Goal: Task Accomplishment & Management: Complete application form

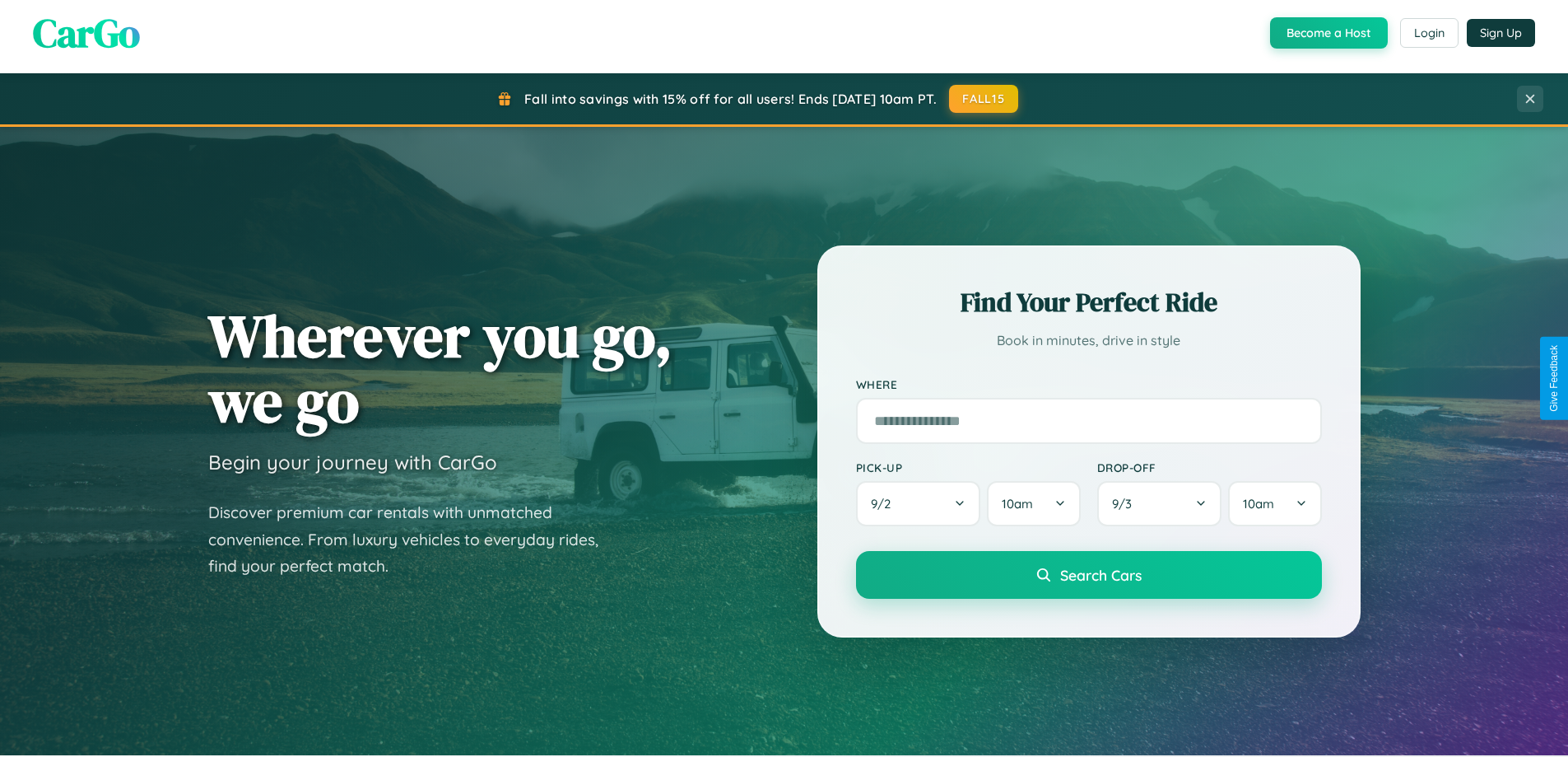
scroll to position [1133, 0]
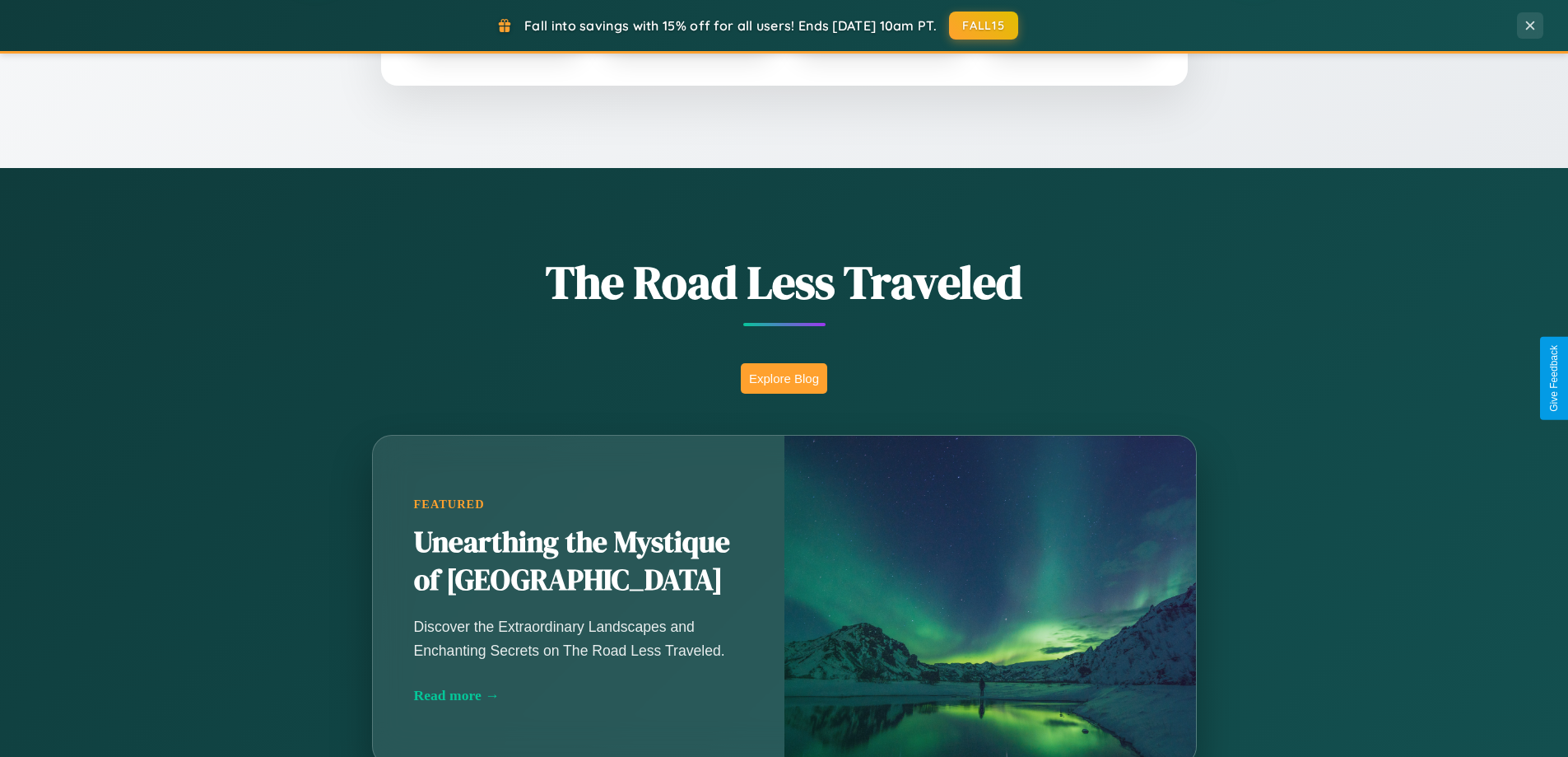
click at [784, 378] on button "Explore Blog" at bounding box center [784, 378] width 86 height 30
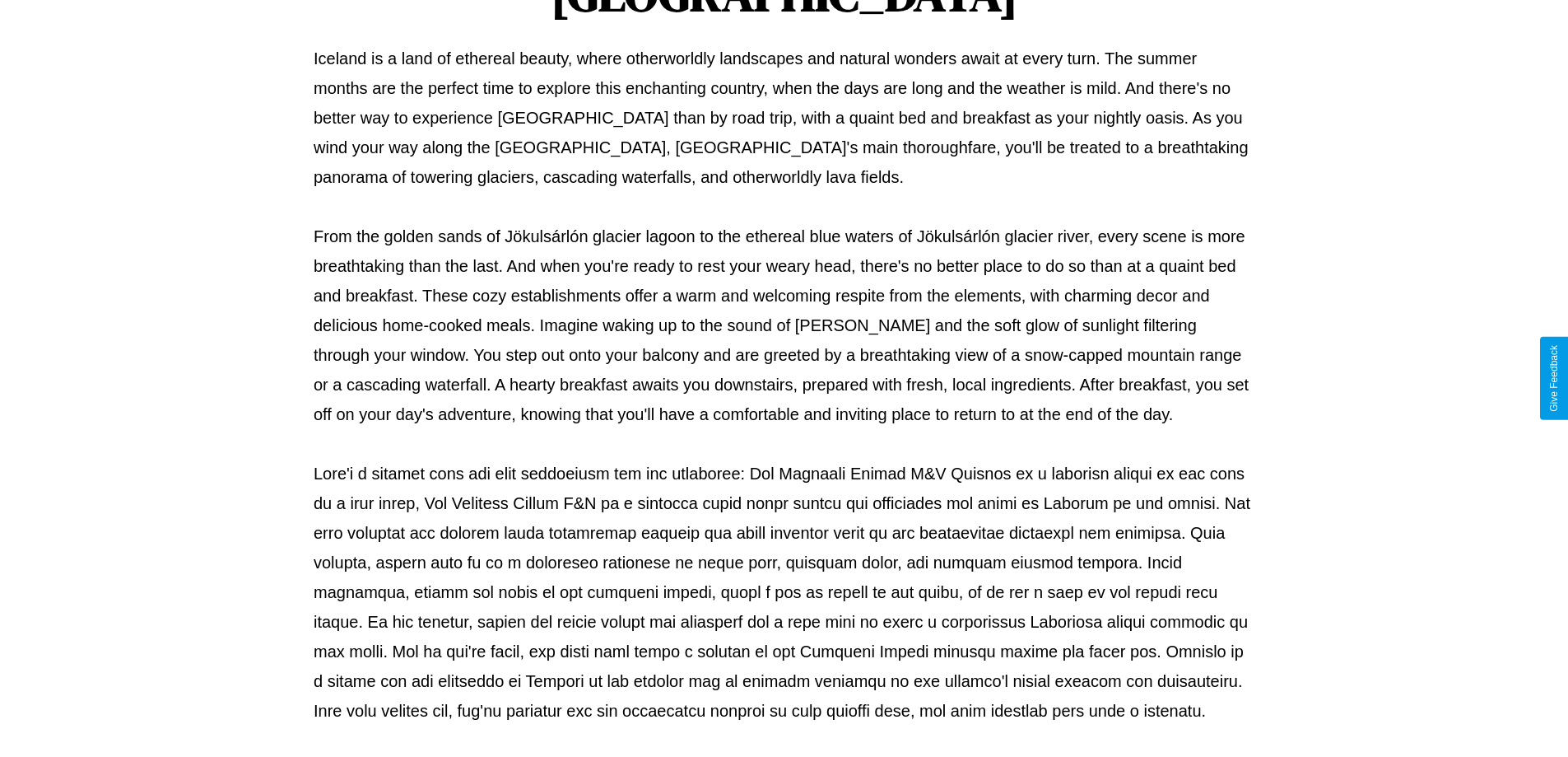
scroll to position [533, 0]
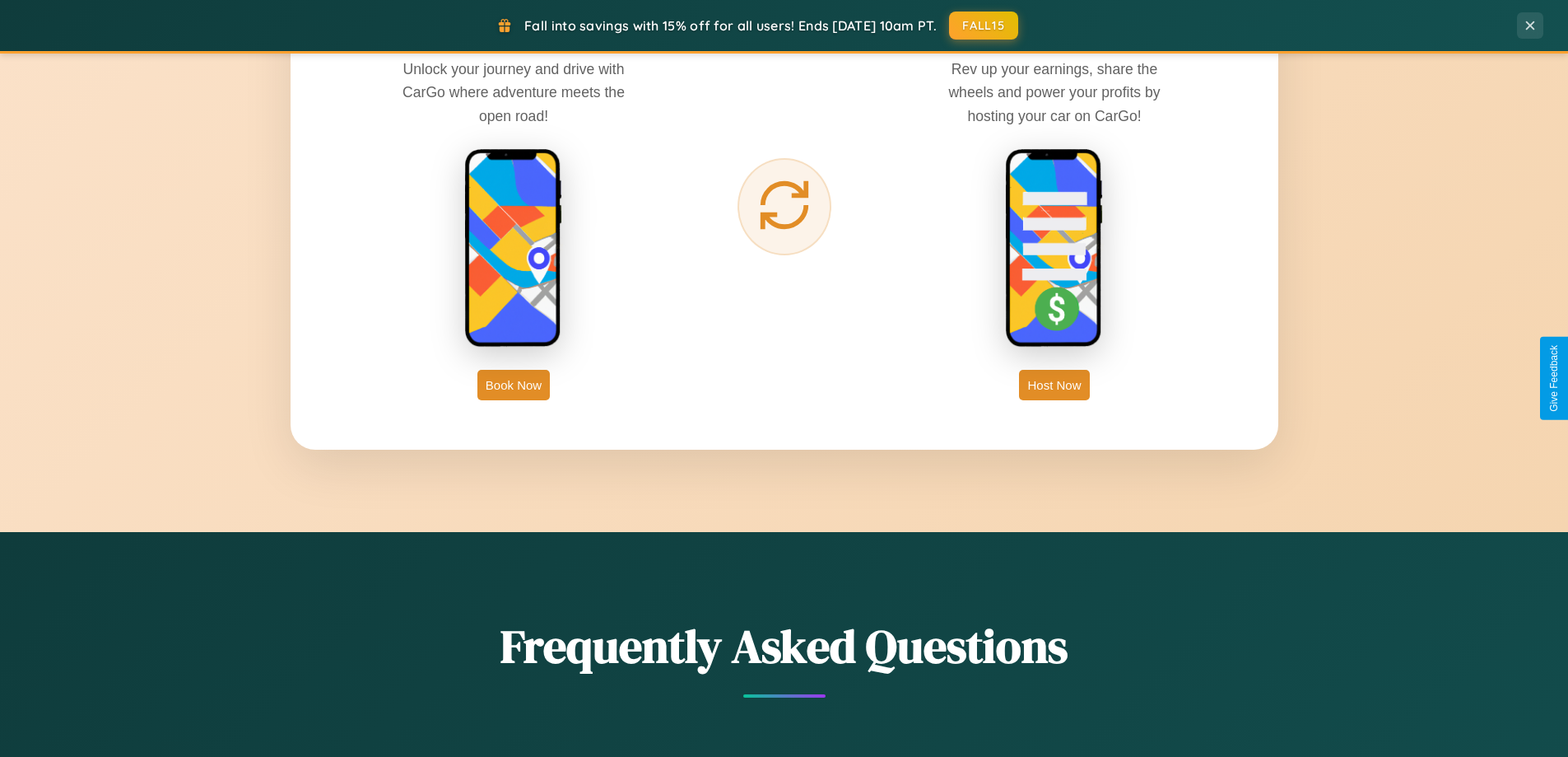
scroll to position [2646, 0]
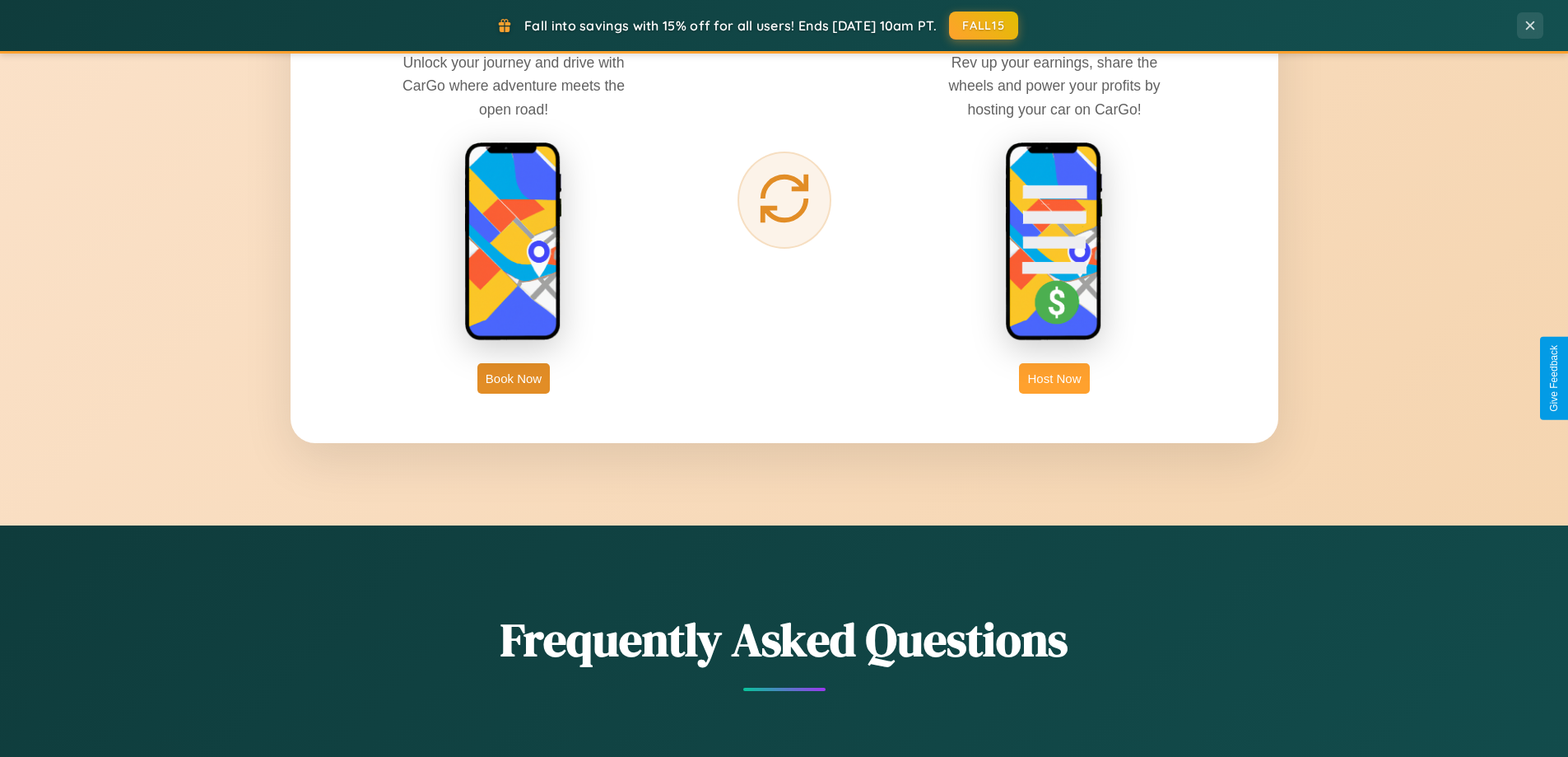
click at [1055, 378] on button "Host Now" at bounding box center [1054, 378] width 70 height 30
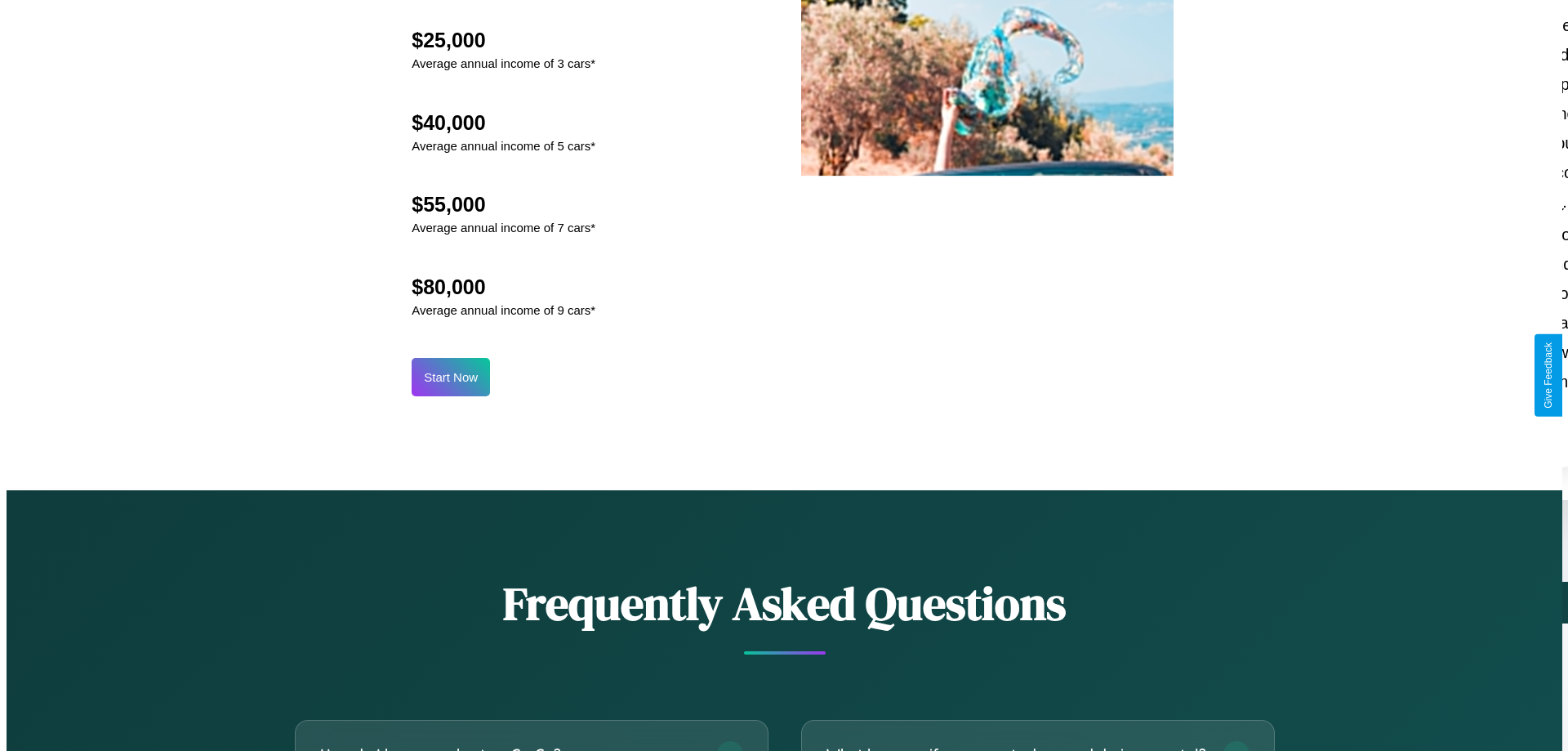
scroll to position [1703, 0]
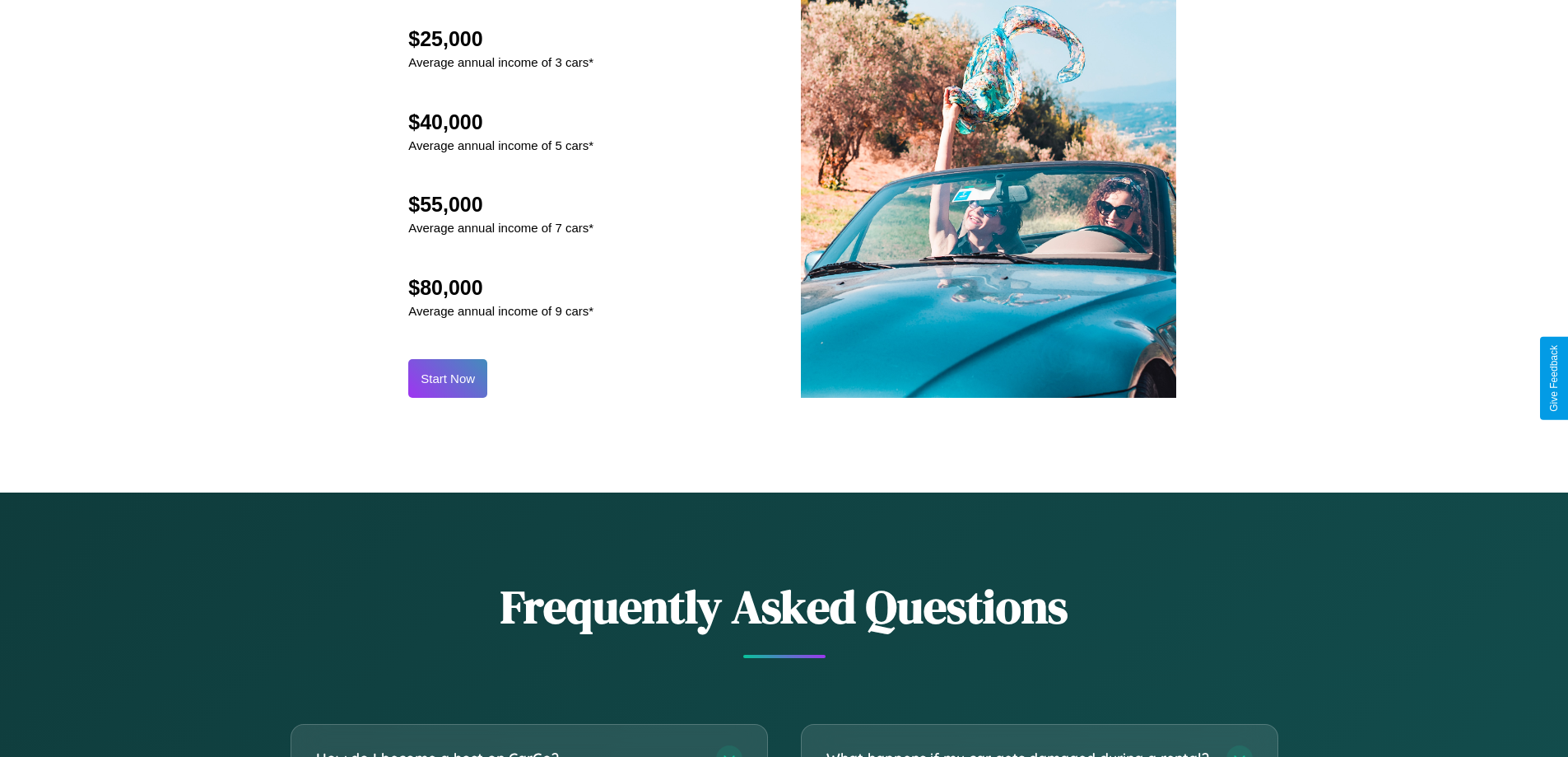
click at [448, 378] on button "Start Now" at bounding box center [448, 378] width 79 height 39
